Goal: Communication & Community: Ask a question

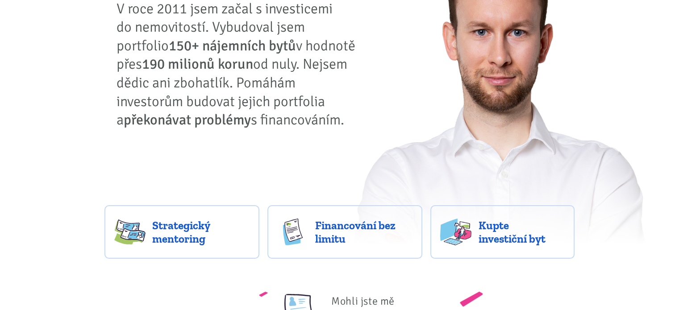
scroll to position [110, 0]
click at [186, 251] on link "Strategický mentoring" at bounding box center [182, 233] width 155 height 54
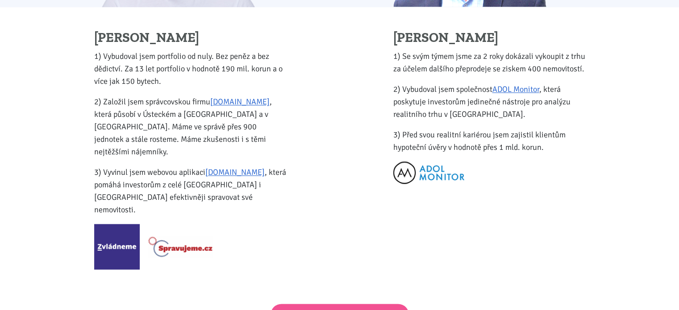
scroll to position [1128, 0]
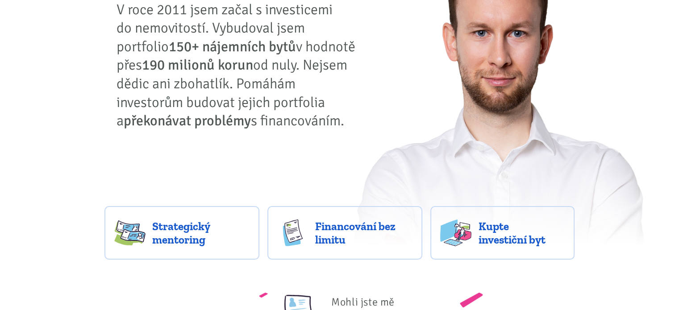
scroll to position [110, 0]
click at [349, 228] on span "Financování bez limitu" at bounding box center [363, 232] width 97 height 27
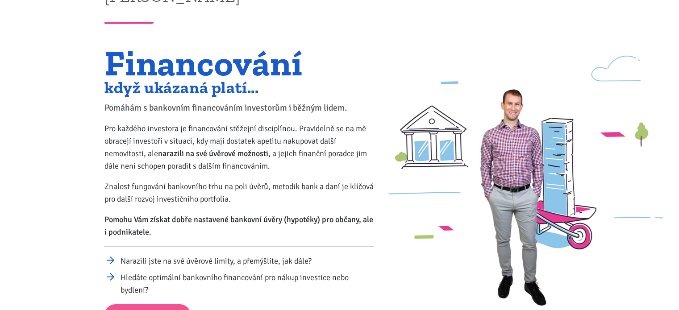
scroll to position [34, 0]
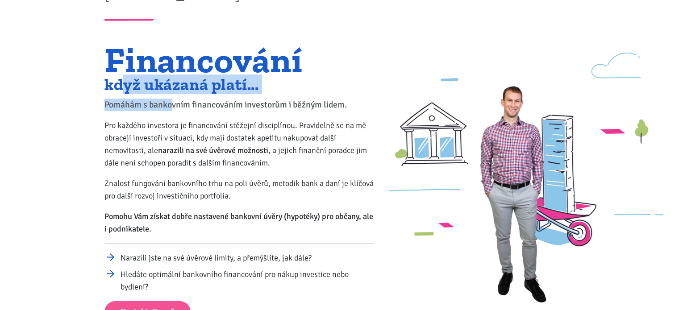
drag, startPoint x: 125, startPoint y: 89, endPoint x: 172, endPoint y: 108, distance: 50.5
click at [172, 108] on div "Financování když ukázaná platí... Pomáhám s bankovním financováním investorům i…" at bounding box center [239, 184] width 281 height 278
click at [172, 108] on p "Pomáhám s bankovním financováním investorům i běžným lidem." at bounding box center [239, 105] width 269 height 13
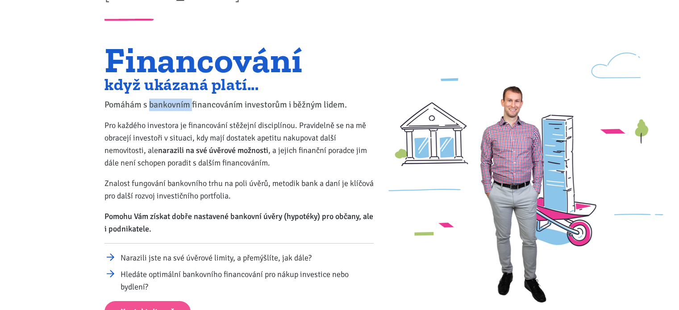
click at [172, 108] on p "Pomáhám s bankovním financováním investorům i běžným lidem." at bounding box center [239, 105] width 269 height 13
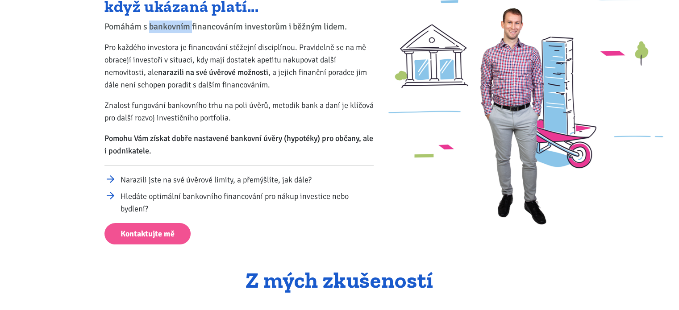
scroll to position [130, 0]
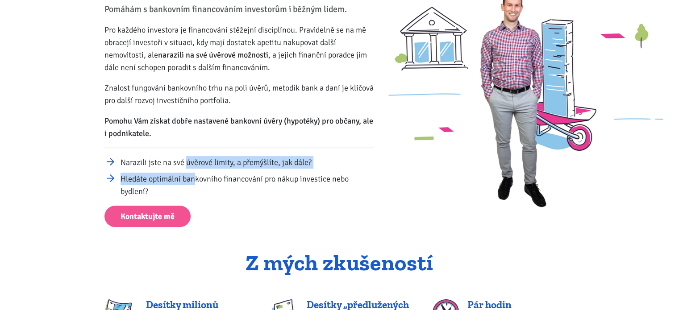
drag, startPoint x: 186, startPoint y: 166, endPoint x: 196, endPoint y: 183, distance: 19.5
click at [196, 183] on ul "Narazili jste na své úvěrové limity, a přemýšlíte, jak dále? Hledáte optimální …" at bounding box center [239, 177] width 269 height 42
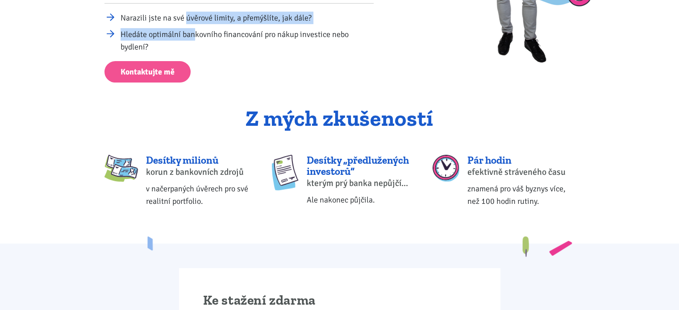
scroll to position [286, 0]
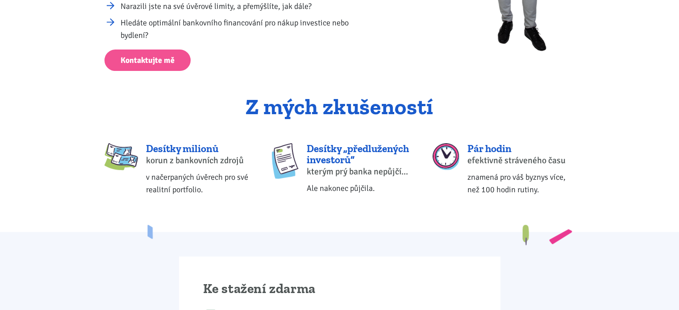
click at [70, 128] on body "Tomáš Kučera ÚVOD MOJE SLUŽBY Strategický mentoring Financování bez limitu Kupt…" at bounding box center [339, 312] width 679 height 1196
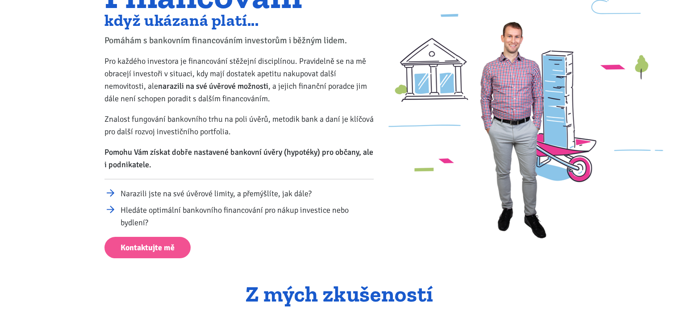
scroll to position [76, 0]
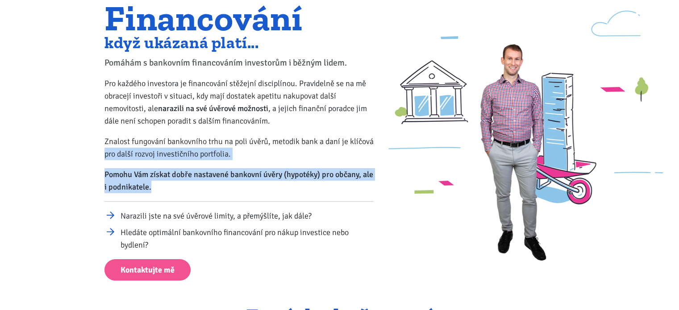
drag, startPoint x: 161, startPoint y: 184, endPoint x: 74, endPoint y: 159, distance: 90.4
click at [74, 159] on div "Financování když ukázaná platí... Pomáhám s bankovním financováním investorům i…" at bounding box center [339, 130] width 679 height 302
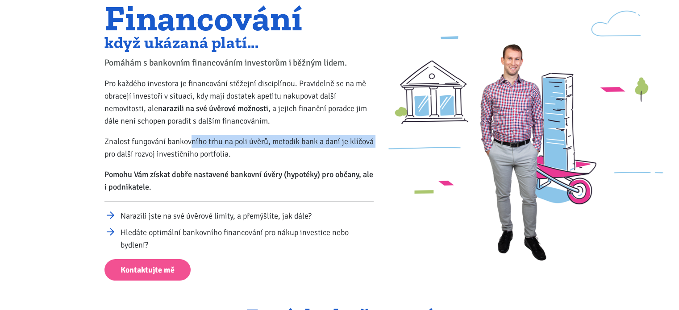
drag, startPoint x: 74, startPoint y: 159, endPoint x: 193, endPoint y: 141, distance: 120.5
click at [193, 141] on div "Financování když ukázaná platí... Pomáhám s bankovním financováním investorům i…" at bounding box center [339, 130] width 679 height 302
click at [193, 141] on p "Znalost fungování bankovního trhu na poli úvěrů, metodik bank a daní je klíčová…" at bounding box center [239, 147] width 269 height 25
drag, startPoint x: 205, startPoint y: 135, endPoint x: 231, endPoint y: 159, distance: 34.5
click at [231, 159] on p "Znalost fungování bankovního trhu na poli úvěrů, metodik bank a daní je klíčová…" at bounding box center [239, 147] width 269 height 25
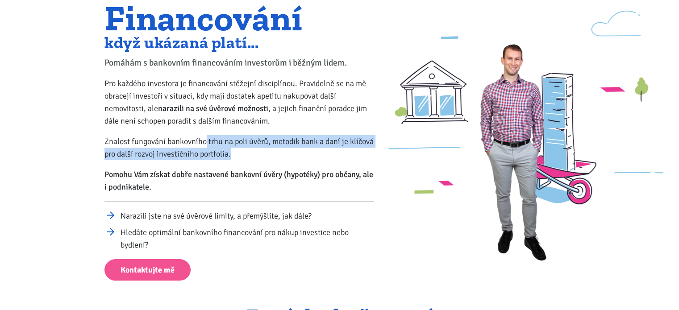
click at [231, 159] on p "Znalost fungování bankovního trhu na poli úvěrů, metodik bank a daní je klíčová…" at bounding box center [239, 147] width 269 height 25
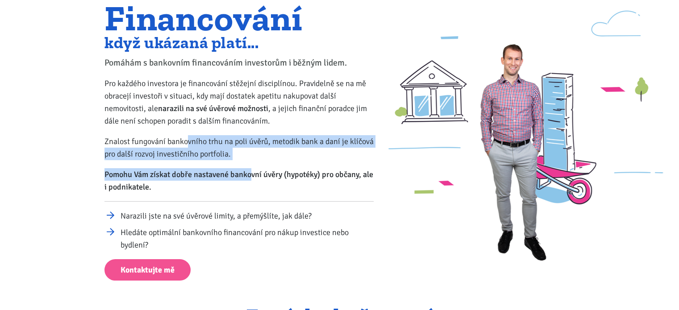
drag, startPoint x: 250, startPoint y: 163, endPoint x: 185, endPoint y: 142, distance: 68.1
click at [185, 142] on div "Financování když ukázaná platí... Pomáhám s bankovním financováním investorům i…" at bounding box center [239, 142] width 281 height 278
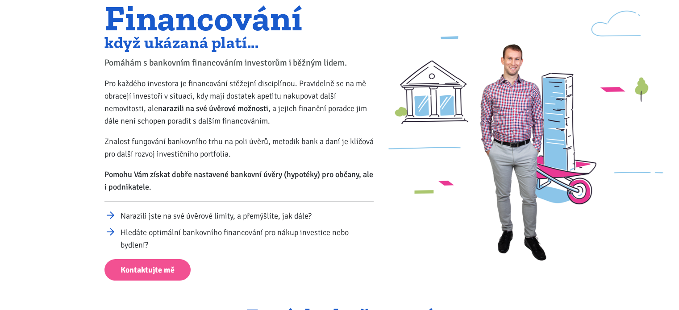
click at [103, 144] on div "Financování když ukázaná platí... Pomáhám s bankovním financováním investorům i…" at bounding box center [239, 142] width 281 height 278
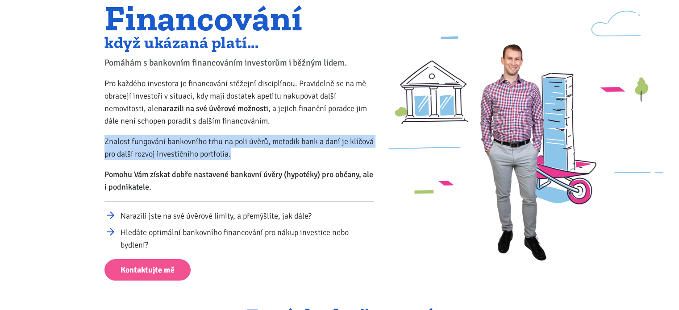
drag, startPoint x: 103, startPoint y: 144, endPoint x: 242, endPoint y: 152, distance: 139.5
click at [242, 152] on div "Financování když ukázaná platí... Pomáhám s bankovním financováním investorům i…" at bounding box center [239, 142] width 281 height 278
click at [242, 152] on p "Znalost fungování bankovního trhu na poli úvěrů, metodik bank a daní je klíčová…" at bounding box center [239, 147] width 269 height 25
drag, startPoint x: 242, startPoint y: 152, endPoint x: 66, endPoint y: 127, distance: 177.7
click at [66, 127] on div "Financování když ukázaná platí... Pomáhám s bankovním financováním investorům i…" at bounding box center [339, 130] width 679 height 302
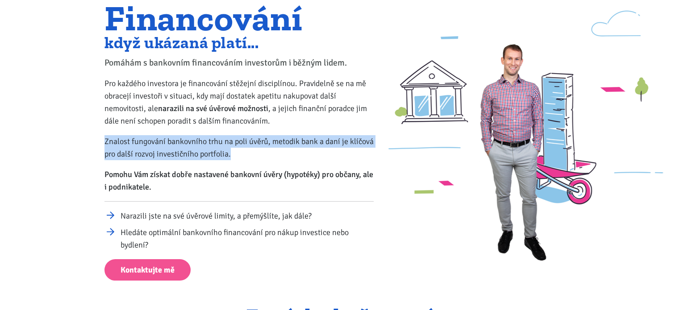
click at [66, 127] on div "Financování když ukázaná platí... Pomáhám s bankovním financováním investorům i…" at bounding box center [339, 130] width 679 height 302
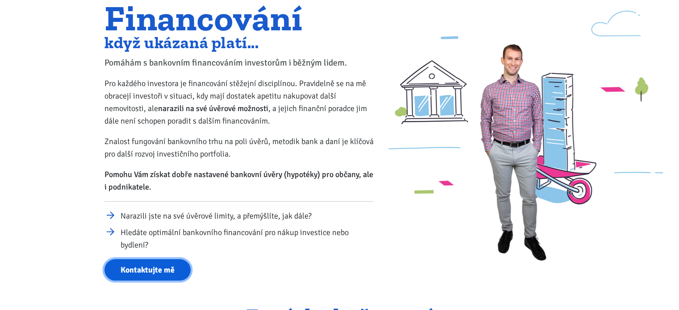
click at [168, 272] on link "Kontaktujte mě" at bounding box center [148, 270] width 86 height 22
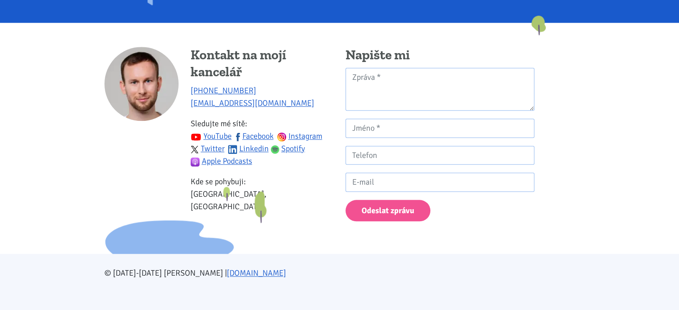
scroll to position [885, 0]
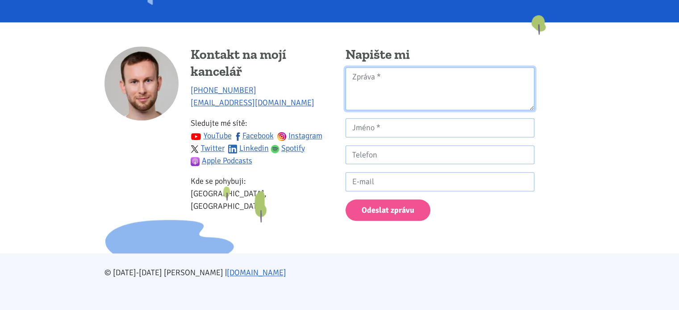
click at [420, 78] on textarea "Kontaktní formulář" at bounding box center [440, 88] width 189 height 43
paste textarea "Dobrý den, rozhodl jsem se Vás kontaktovat s možností individuální spolupráce p…"
click at [437, 104] on textarea "Kontaktní formulář" at bounding box center [440, 88] width 189 height 43
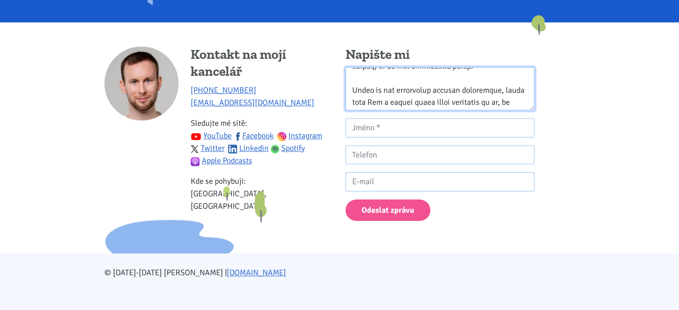
scroll to position [360, 0]
drag, startPoint x: 448, startPoint y: 107, endPoint x: 427, endPoint y: 100, distance: 22.0
click at [427, 100] on textarea "Kontaktní formulář" at bounding box center [440, 88] width 189 height 43
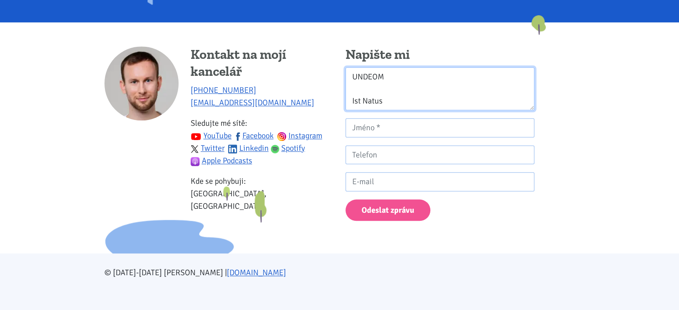
scroll to position [395, 0]
click at [418, 93] on textarea "Kontaktní formulář" at bounding box center [440, 88] width 189 height 43
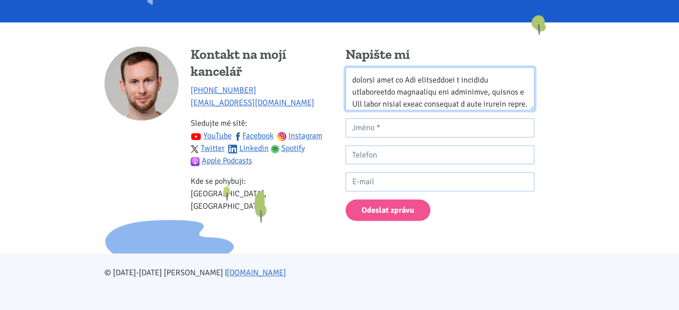
scroll to position [28, 0]
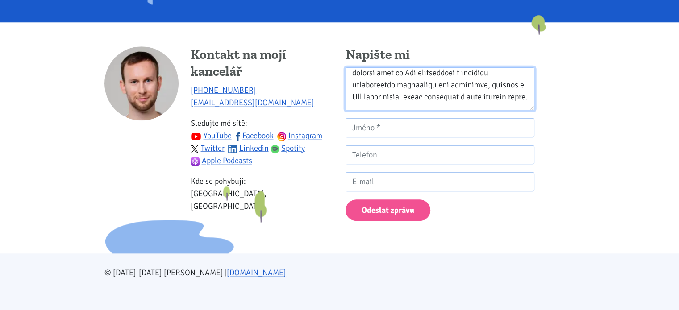
click at [427, 105] on textarea "Kontaktní formulář" at bounding box center [440, 88] width 189 height 43
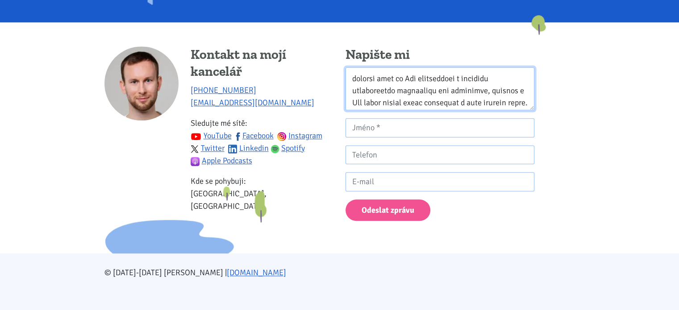
drag, startPoint x: 476, startPoint y: 91, endPoint x: 462, endPoint y: 77, distance: 19.3
click at [462, 77] on textarea "Kontaktní formulář" at bounding box center [440, 88] width 189 height 43
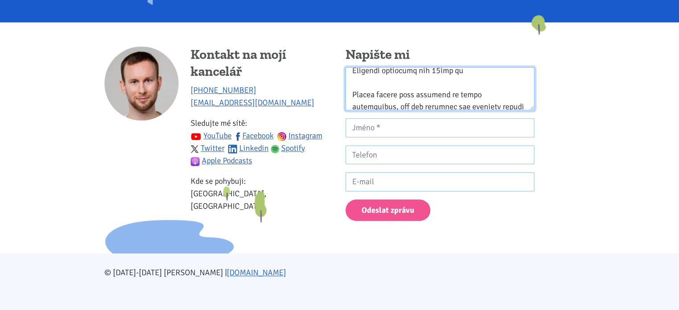
scroll to position [176, 0]
click at [450, 94] on textarea "Kontaktní formulář" at bounding box center [440, 88] width 189 height 43
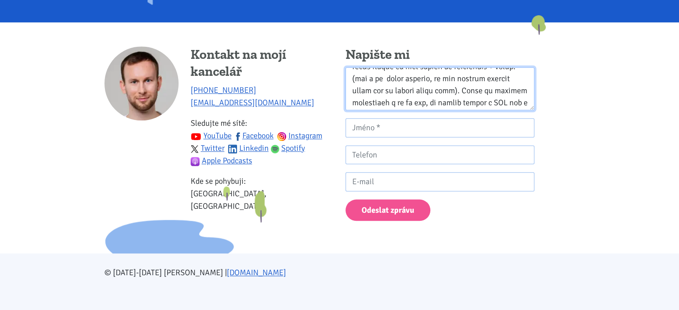
scroll to position [228, 0]
drag, startPoint x: 431, startPoint y: 96, endPoint x: 456, endPoint y: 96, distance: 25.5
click at [456, 96] on textarea "Kontaktní formulář" at bounding box center [440, 88] width 189 height 43
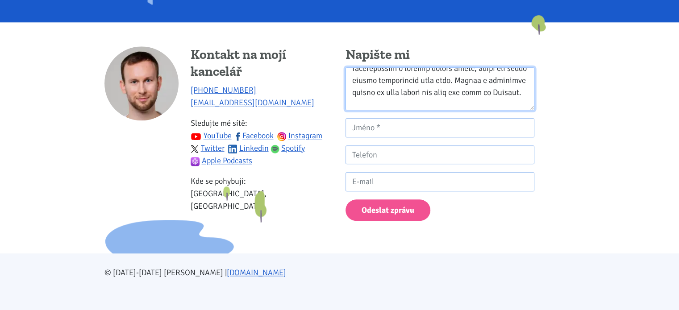
drag, startPoint x: 427, startPoint y: 92, endPoint x: 459, endPoint y: 92, distance: 32.2
click at [459, 92] on textarea "Kontaktní formulář" at bounding box center [440, 88] width 189 height 43
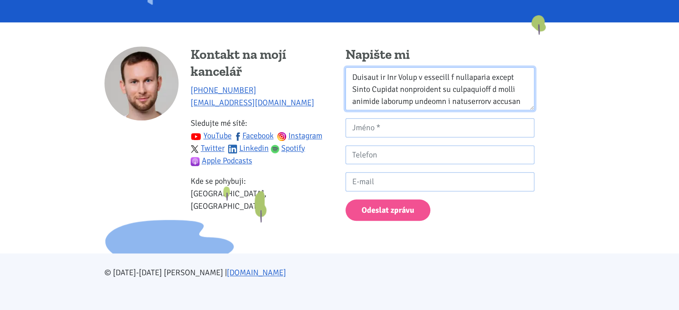
scroll to position [0, 0]
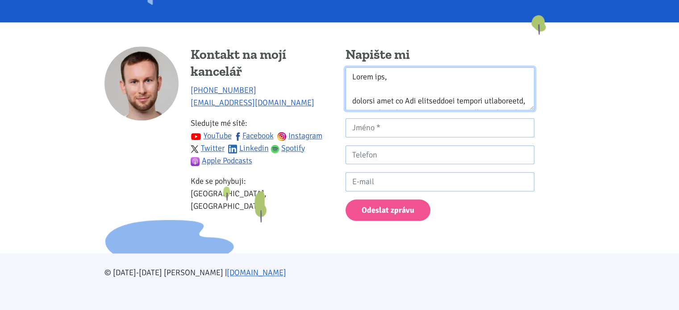
type textarea "Dobrý den, rozhodl jsem se Vás kontaktovat ohledně financování, protože z Vás c…"
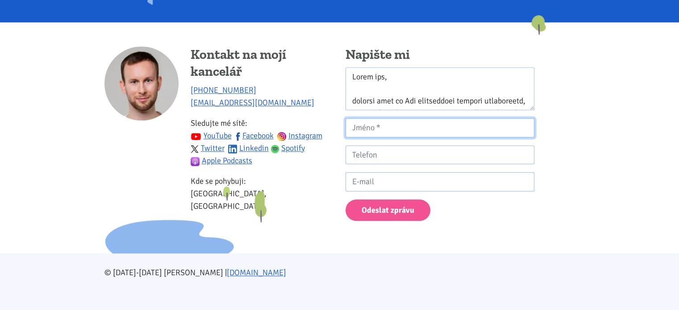
click at [447, 130] on input "Kontaktní formulář" at bounding box center [440, 127] width 189 height 19
type input "Jan Luňák"
type input "739486451"
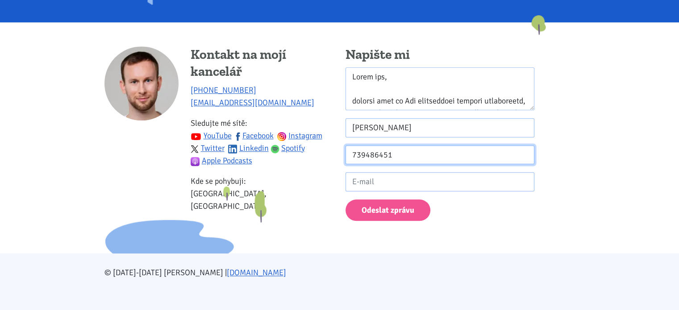
type input "is.johncia@gmail.com"
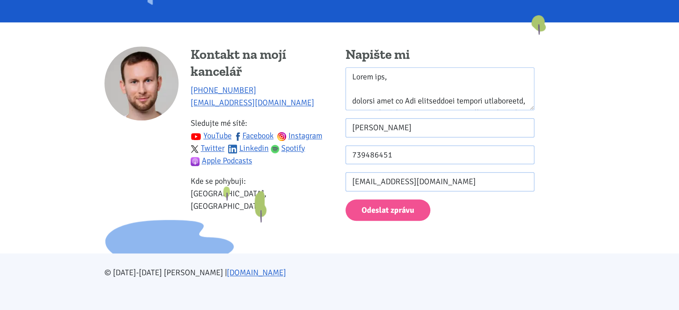
click at [560, 188] on div "Kontakt na mojí kancelář +420 774 923 321 info@tk1.cz Sledujte mé sítě: YouTube…" at bounding box center [340, 137] width 482 height 183
click at [405, 217] on button "Odeslat zprávu" at bounding box center [388, 211] width 85 height 22
